Goal: Task Accomplishment & Management: Use online tool/utility

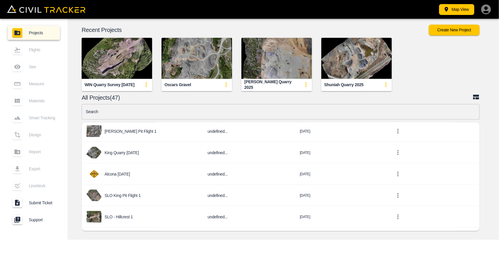
scroll to position [646, 0]
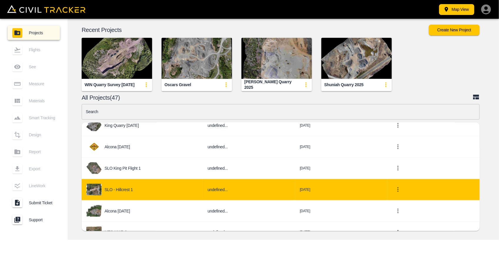
click at [140, 185] on div "SLO - Hillcrest 1" at bounding box center [142, 190] width 112 height 12
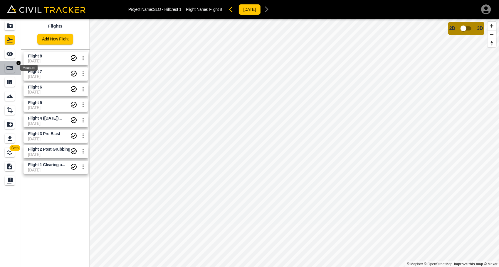
click at [12, 65] on icon "Measure" at bounding box center [9, 68] width 7 height 7
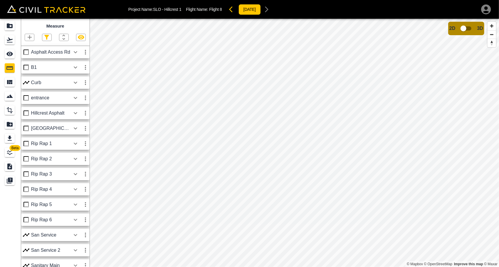
click at [31, 37] on icon "button" at bounding box center [29, 37] width 7 height 7
drag, startPoint x: 27, startPoint y: 56, endPoint x: 31, endPoint y: 60, distance: 4.8
click at [27, 56] on p "Polyline" at bounding box center [28, 56] width 14 height 5
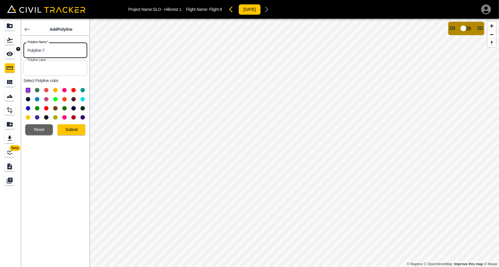
drag, startPoint x: 47, startPoint y: 51, endPoint x: 16, endPoint y: 50, distance: 31.4
click at [16, 50] on body "Project Name: SLO - Hillcrest 1 Flight Name: Flight 8 [DATE] Beta Add Polyline …" at bounding box center [249, 133] width 499 height 267
type input "Drainage Ditch"
click at [55, 99] on button at bounding box center [55, 99] width 4 height 4
click at [70, 128] on button "Submit" at bounding box center [72, 129] width 28 height 11
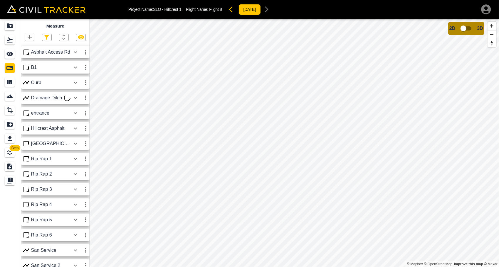
click at [76, 98] on icon "button" at bounding box center [76, 98] width 4 height 2
